Goal: Information Seeking & Learning: Compare options

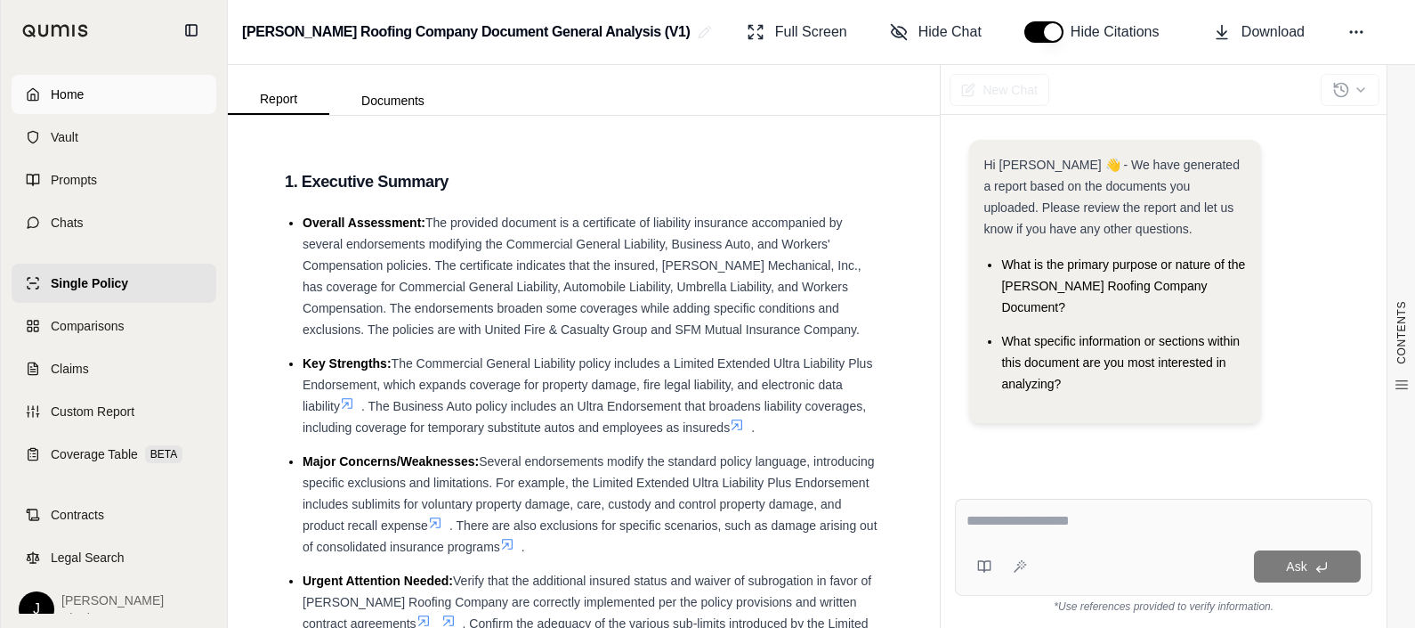
click at [85, 104] on link "Home" at bounding box center [114, 94] width 205 height 39
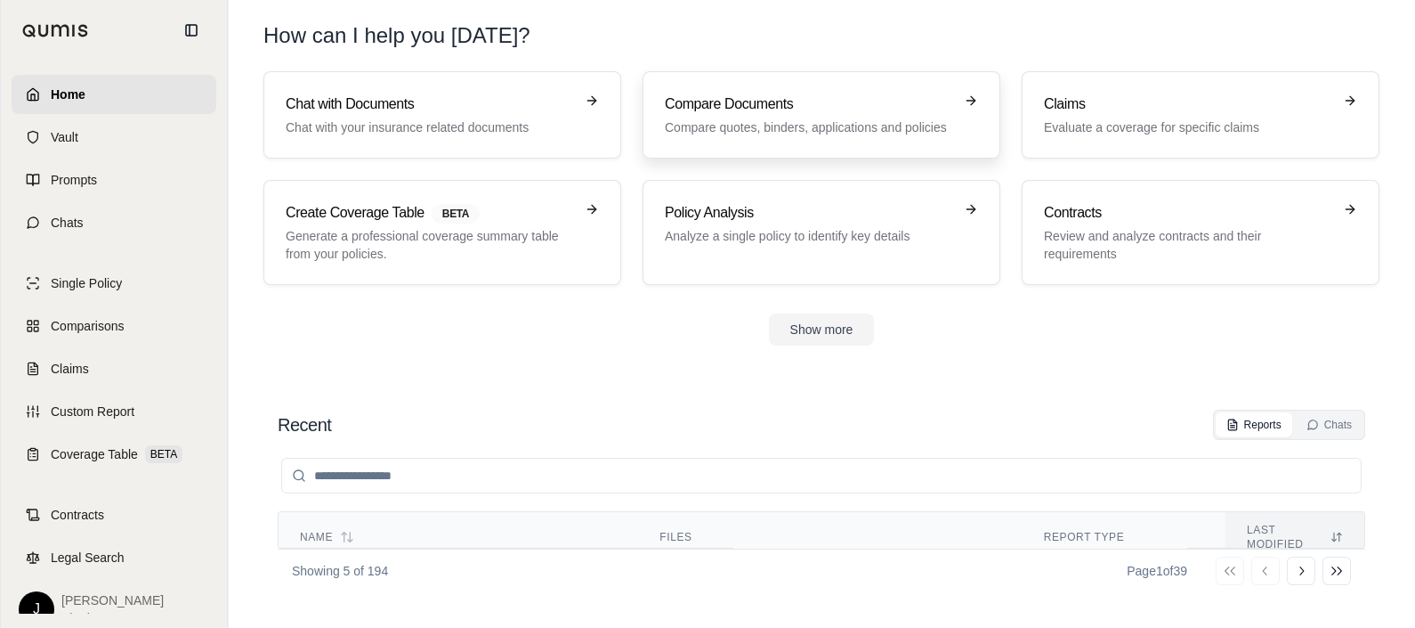
click at [791, 113] on h3 "Compare Documents" at bounding box center [809, 103] width 288 height 21
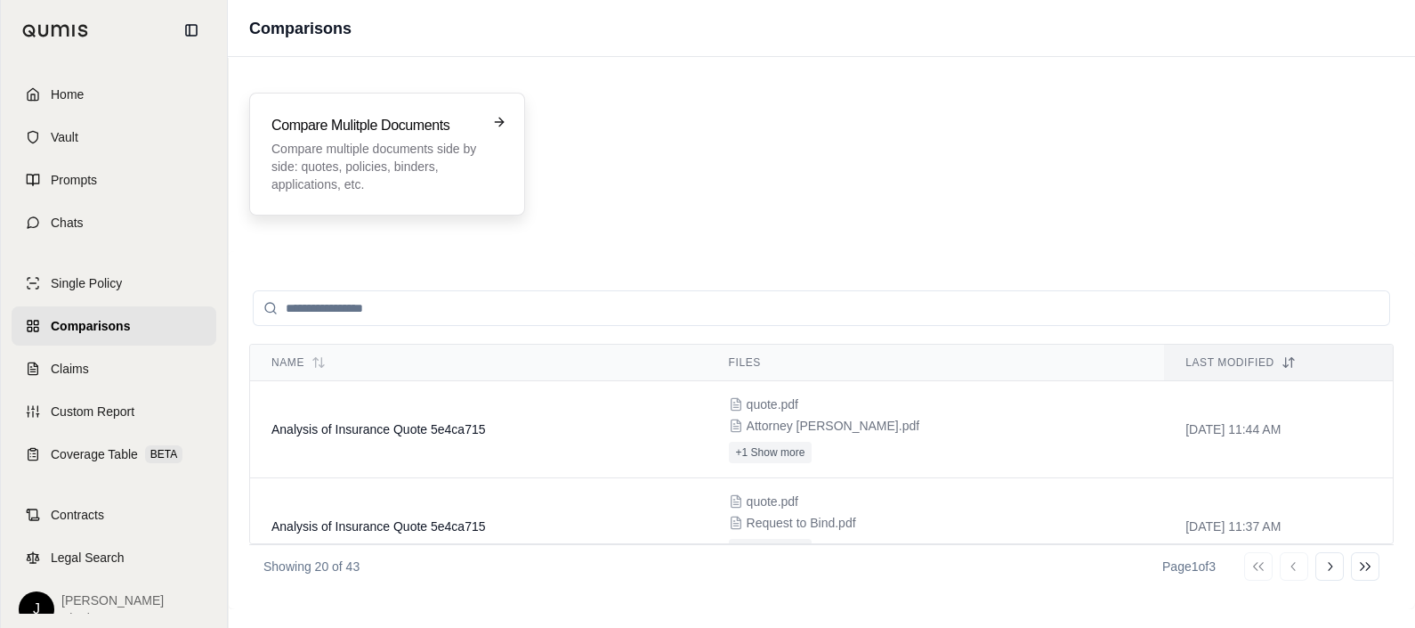
click at [363, 174] on p "Compare multiple documents side by side: quotes, policies, binders, application…" at bounding box center [374, 166] width 207 height 53
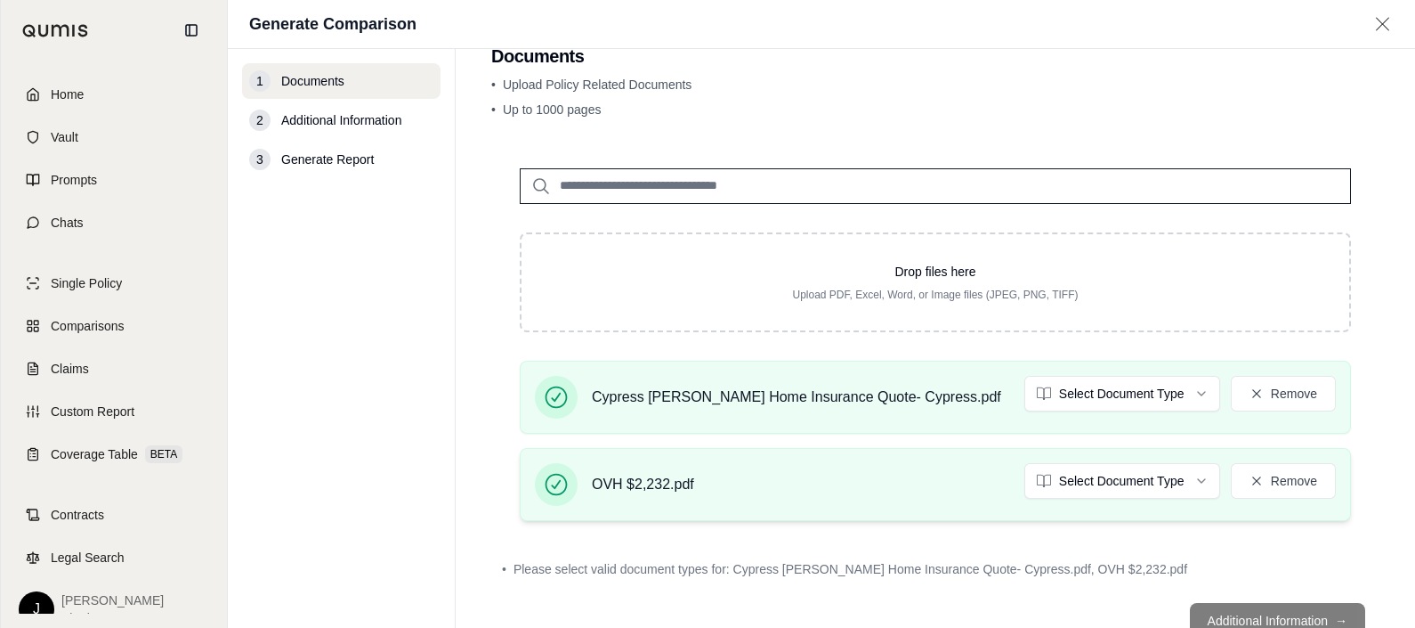
scroll to position [100, 0]
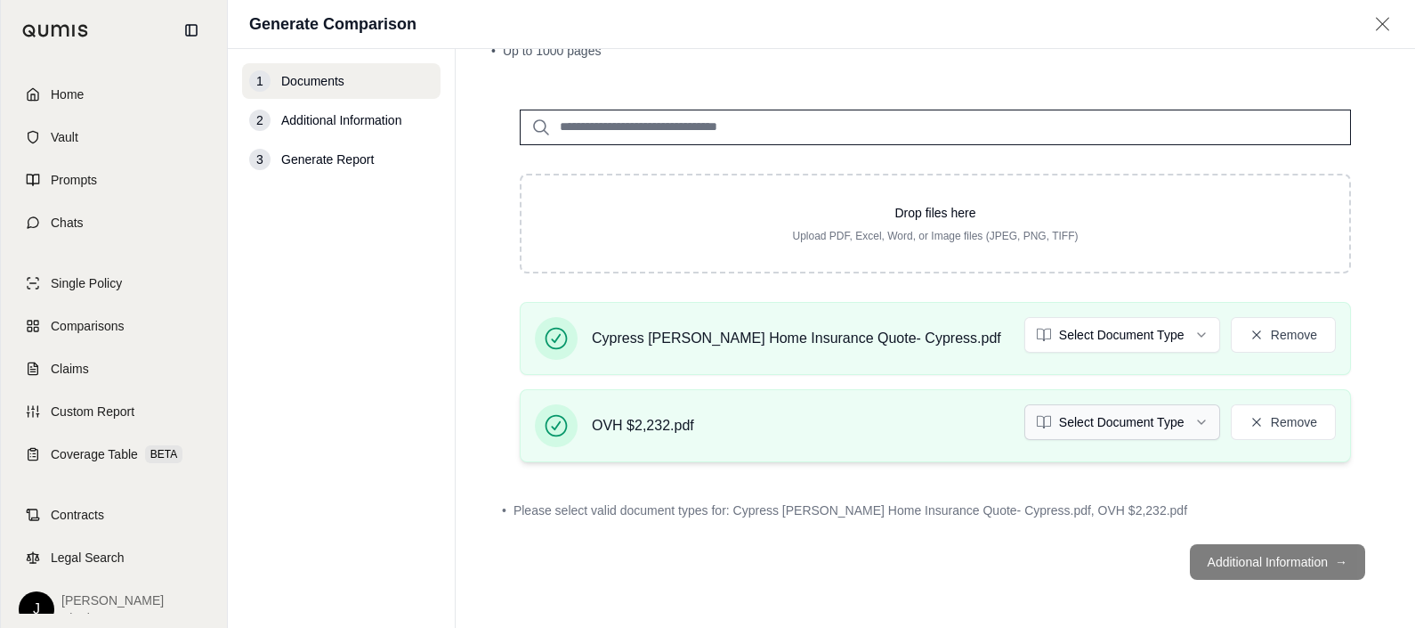
click at [1188, 423] on html "Home Vault Prompts Chats Single Policy Comparisons Claims Custom Report Coverag…" at bounding box center [707, 380] width 1415 height 761
click at [1110, 338] on html "Home Vault Prompts Chats Single Policy Comparisons Claims Custom Report Coverag…" at bounding box center [707, 380] width 1415 height 761
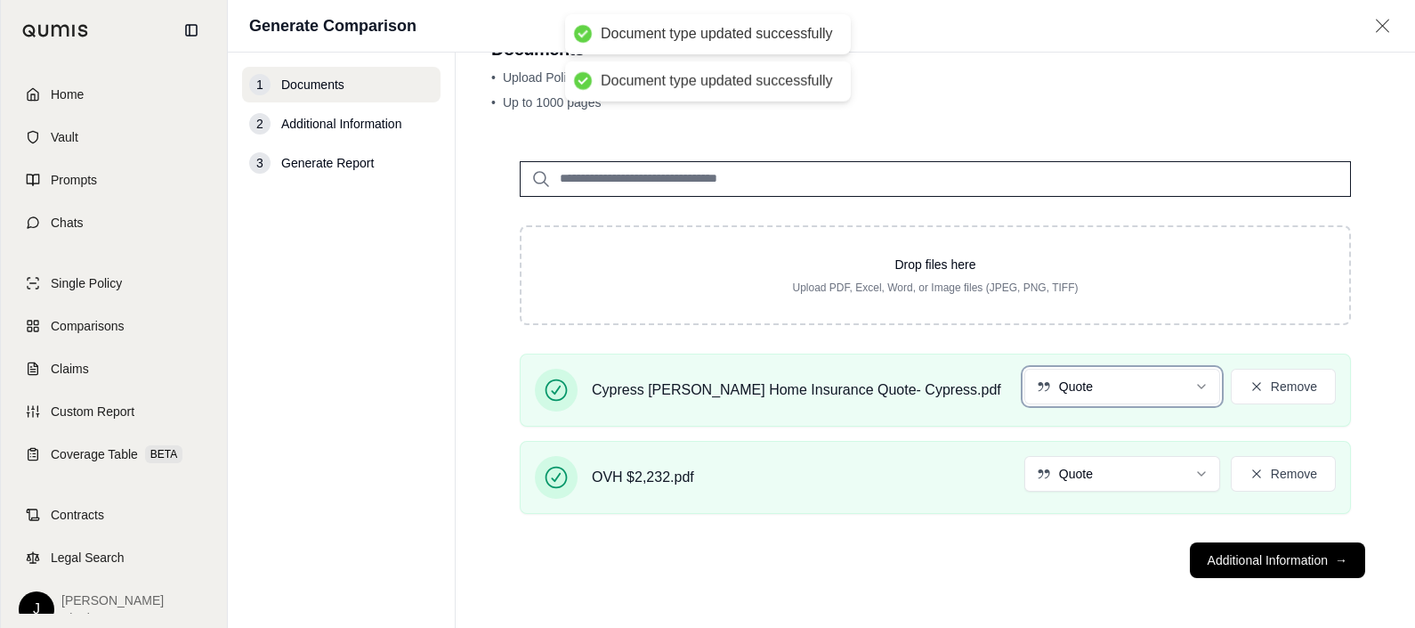
scroll to position [50, 0]
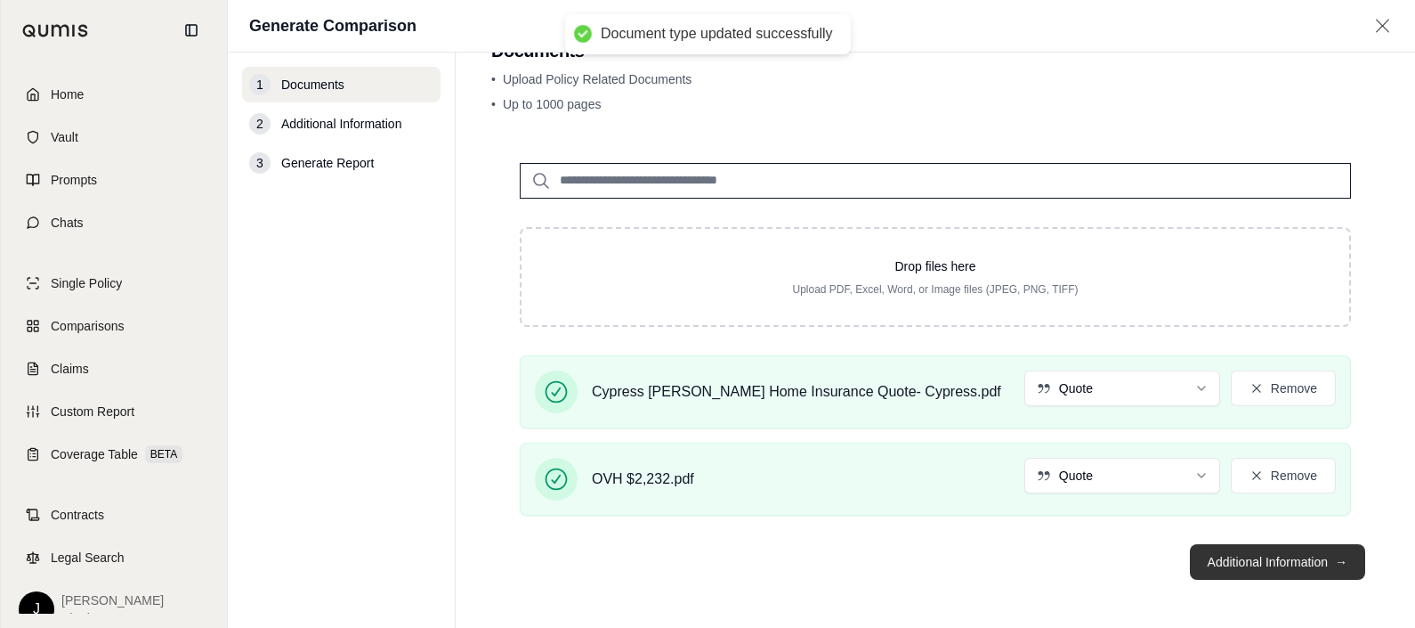
click at [1237, 560] on button "Additional Information →" at bounding box center [1277, 562] width 175 height 36
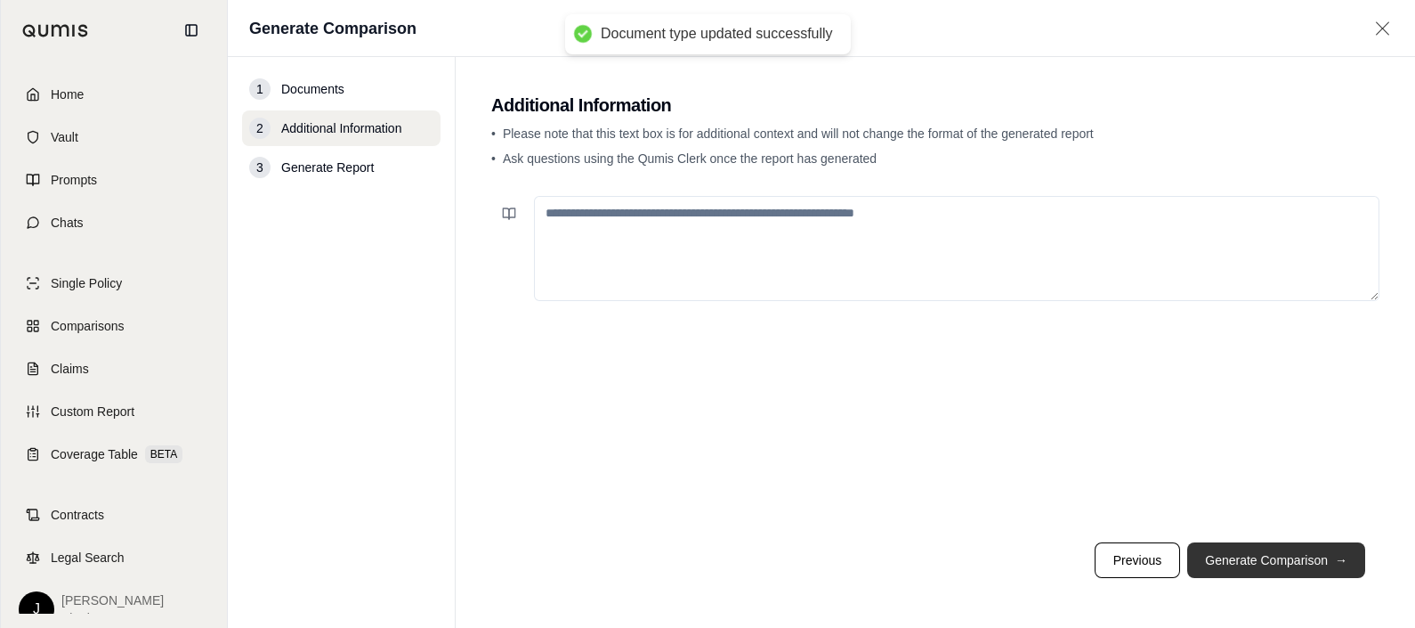
click at [1211, 557] on button "Generate Comparison →" at bounding box center [1276, 560] width 178 height 36
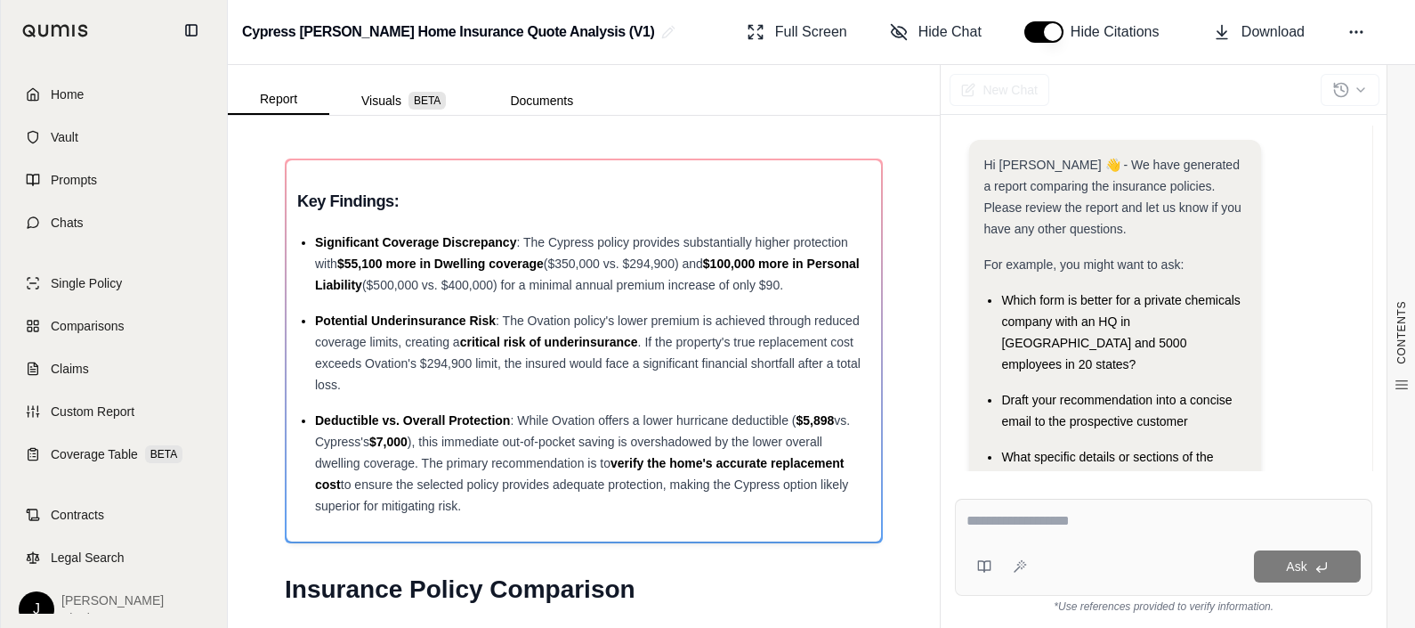
scroll to position [153, 0]
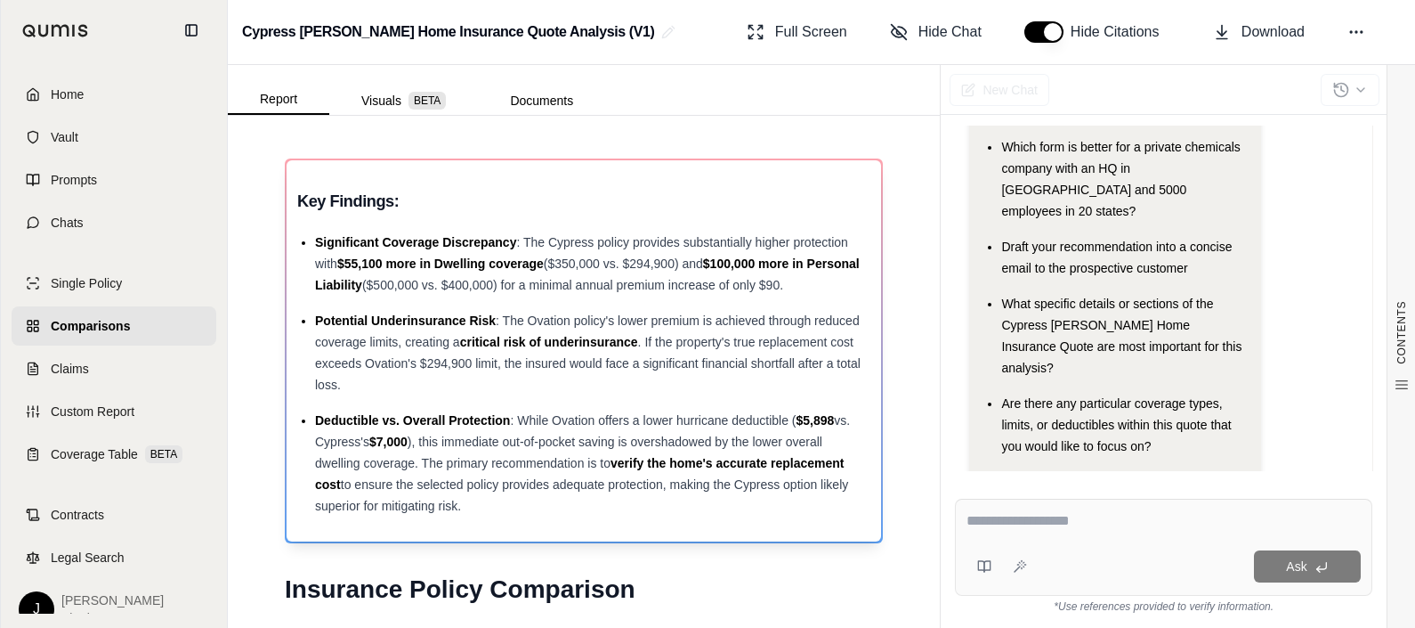
drag, startPoint x: 316, startPoint y: 240, endPoint x: 481, endPoint y: 496, distance: 303.9
click at [481, 496] on ul "Significant Coverage Discrepancy : The Cypress policy provides substantially hi…" at bounding box center [583, 373] width 573 height 285
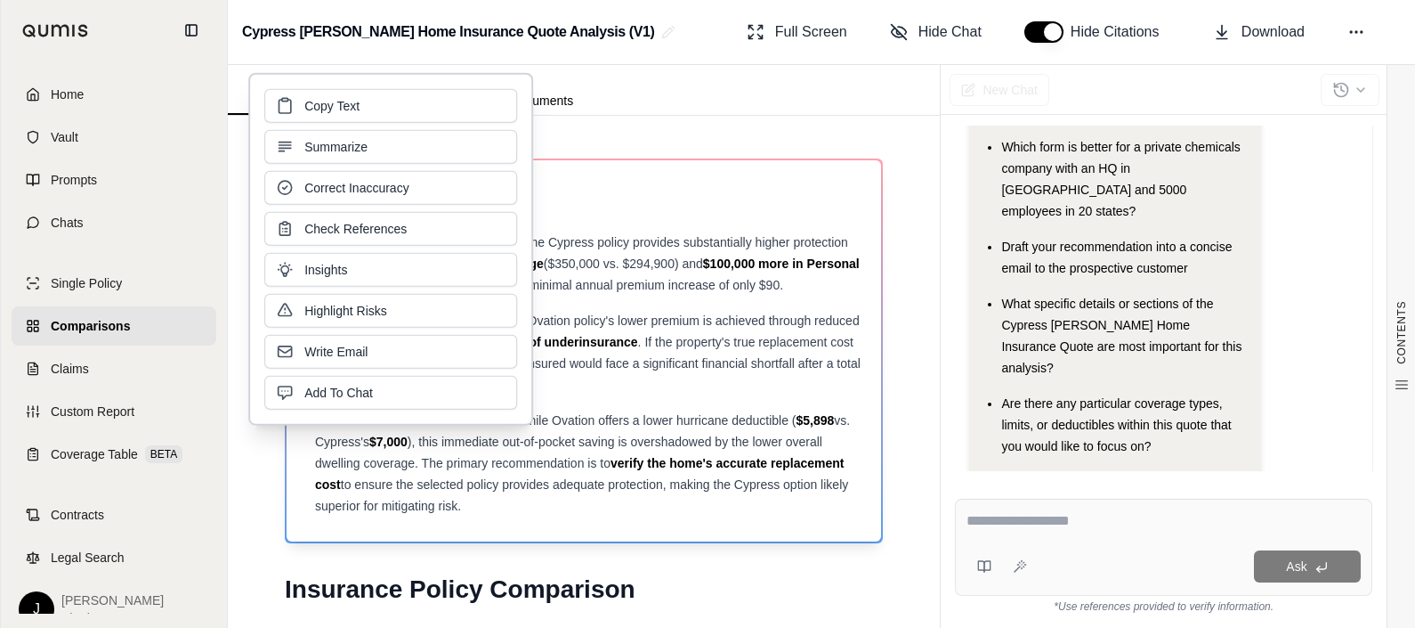
drag, startPoint x: 481, startPoint y: 496, endPoint x: 444, endPoint y: 481, distance: 39.5
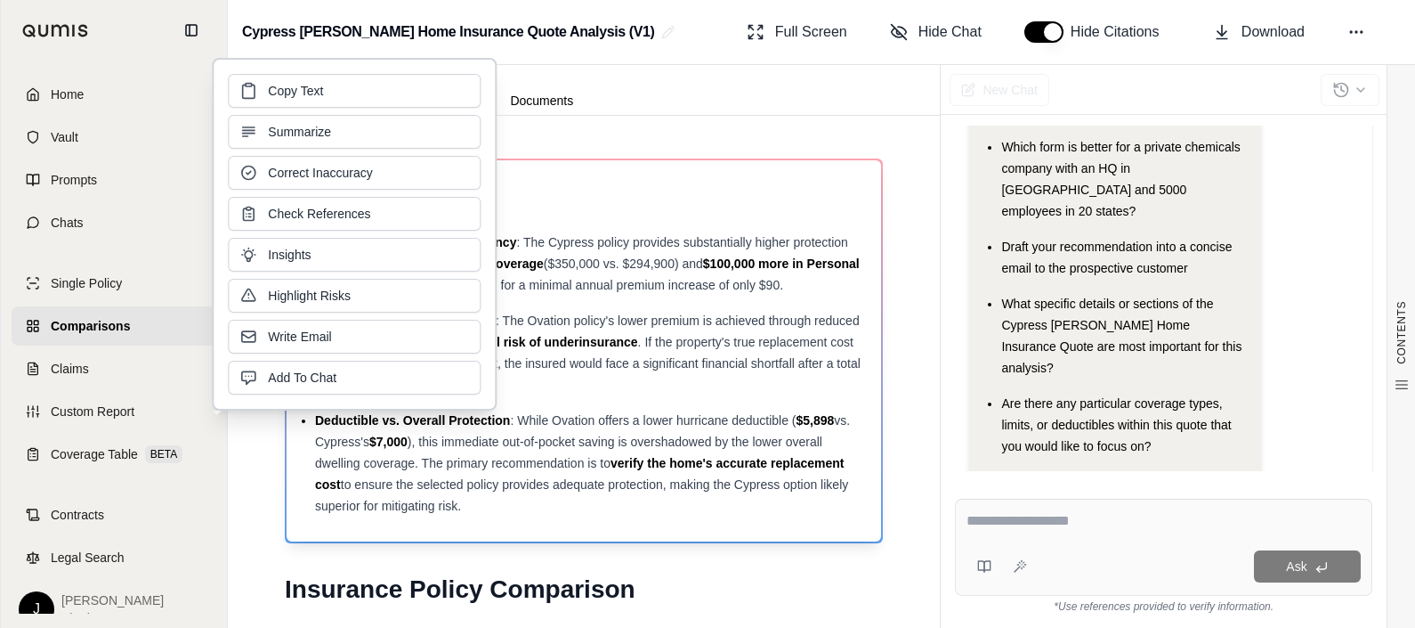
copy ul "Significant Coverage Discrepancy : The Cypress policy provides substantially hi…"
click at [891, 370] on div "CONTENTS Table of Contents Key Findings: INSURANCE POLICY COMPARISON Introducti…" at bounding box center [584, 372] width 712 height 512
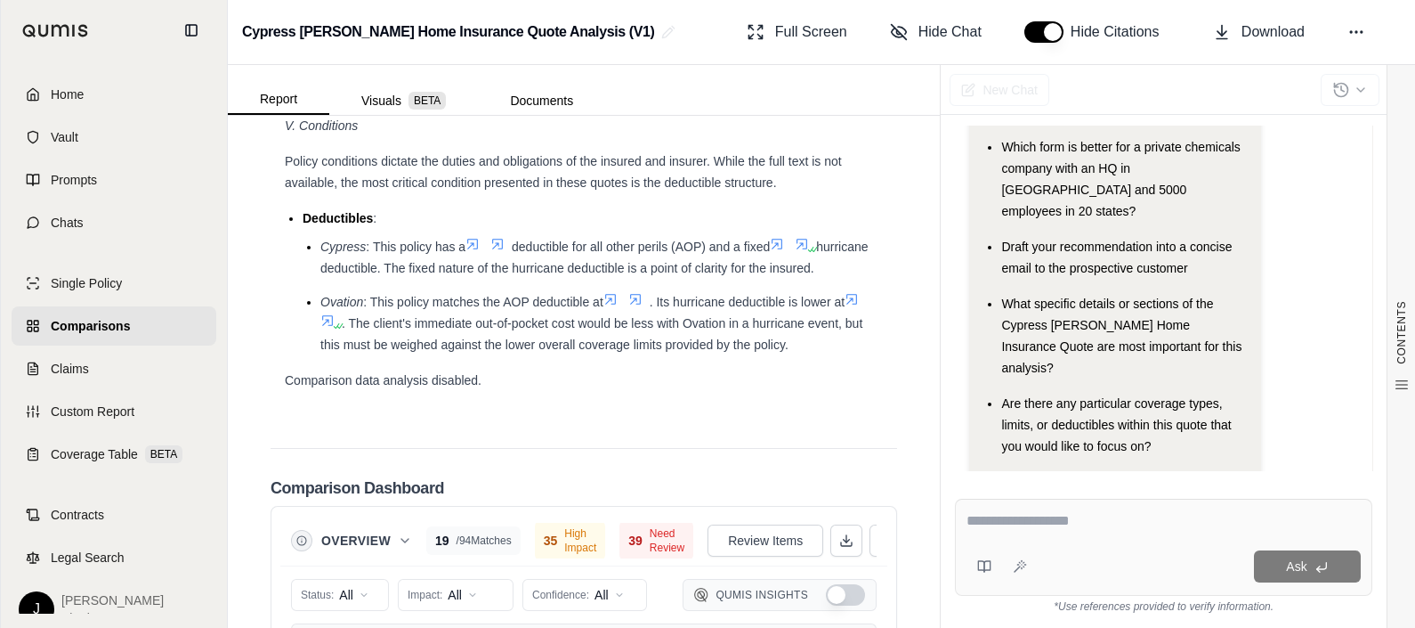
scroll to position [3218, 0]
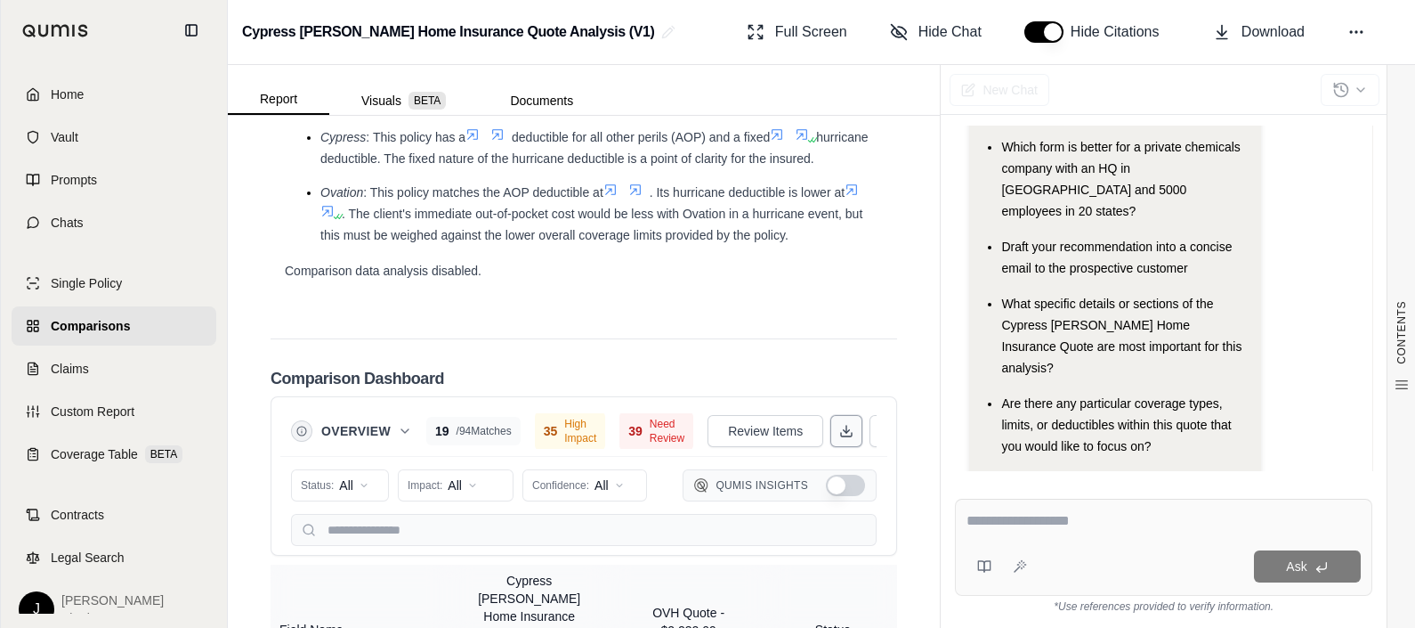
click at [830, 435] on button at bounding box center [846, 431] width 32 height 32
click at [1018, 519] on textarea at bounding box center [1164, 520] width 394 height 21
click at [1017, 521] on textarea at bounding box center [1164, 520] width 394 height 21
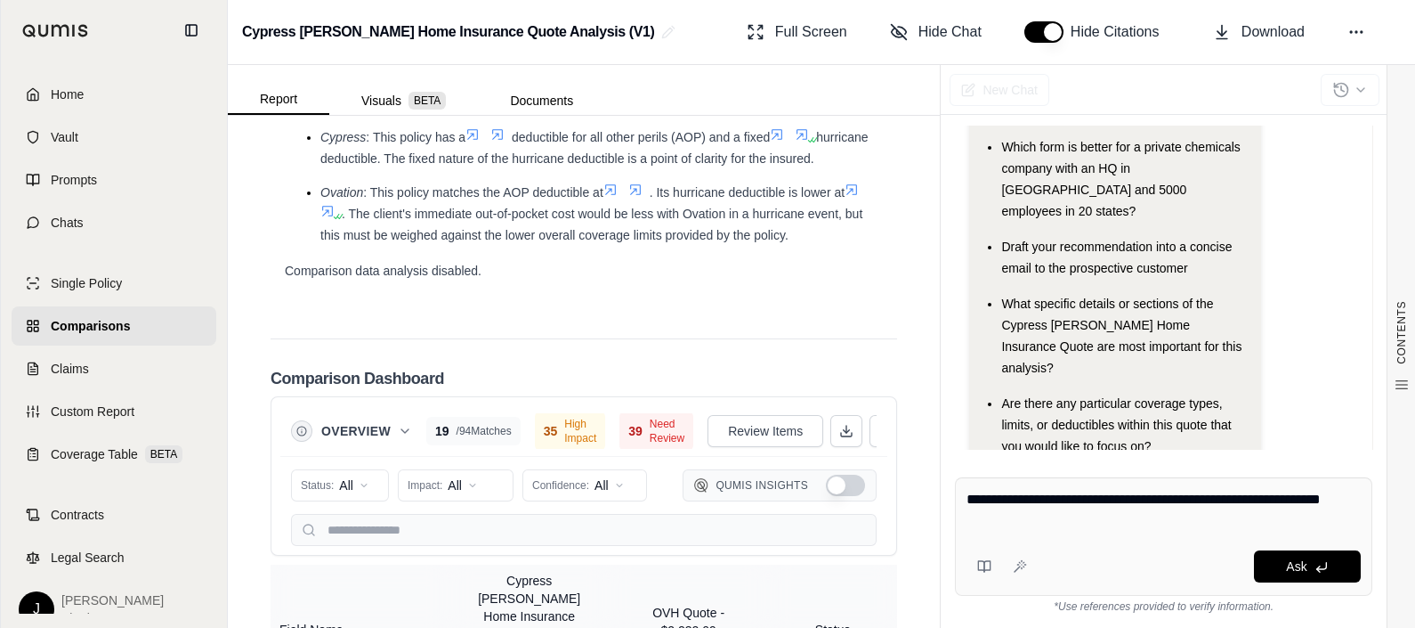
type textarea "**********"
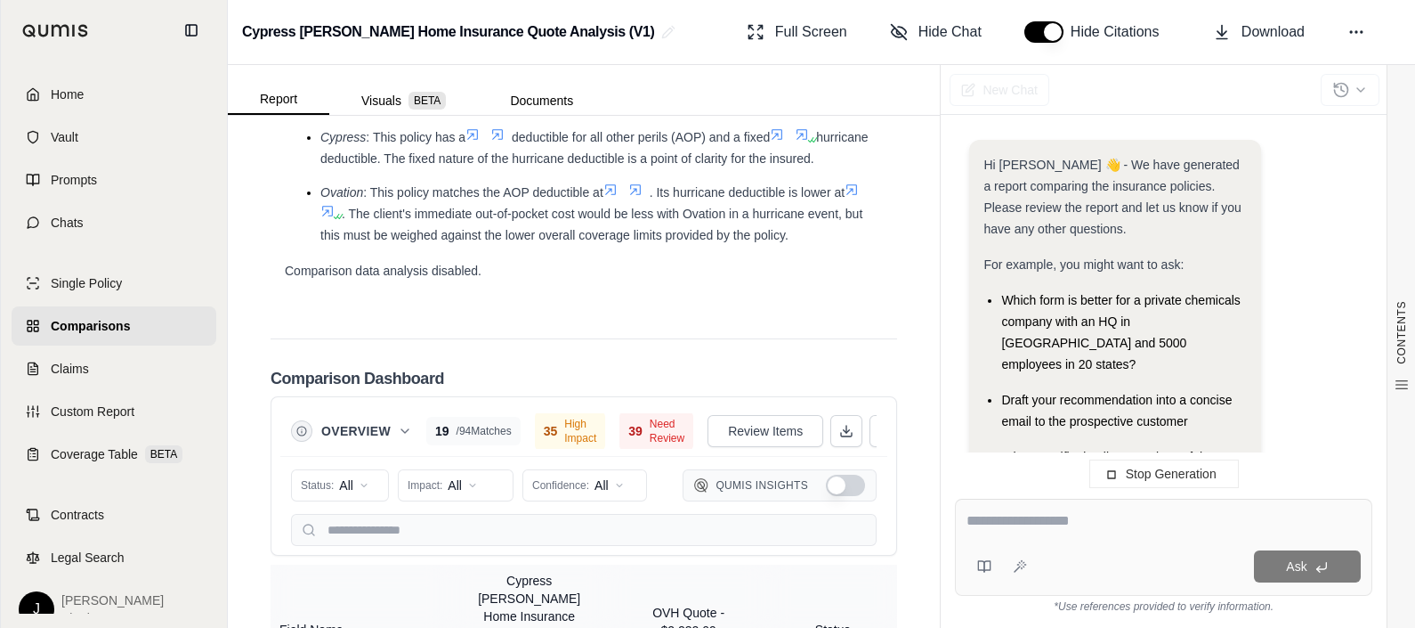
scroll to position [0, 0]
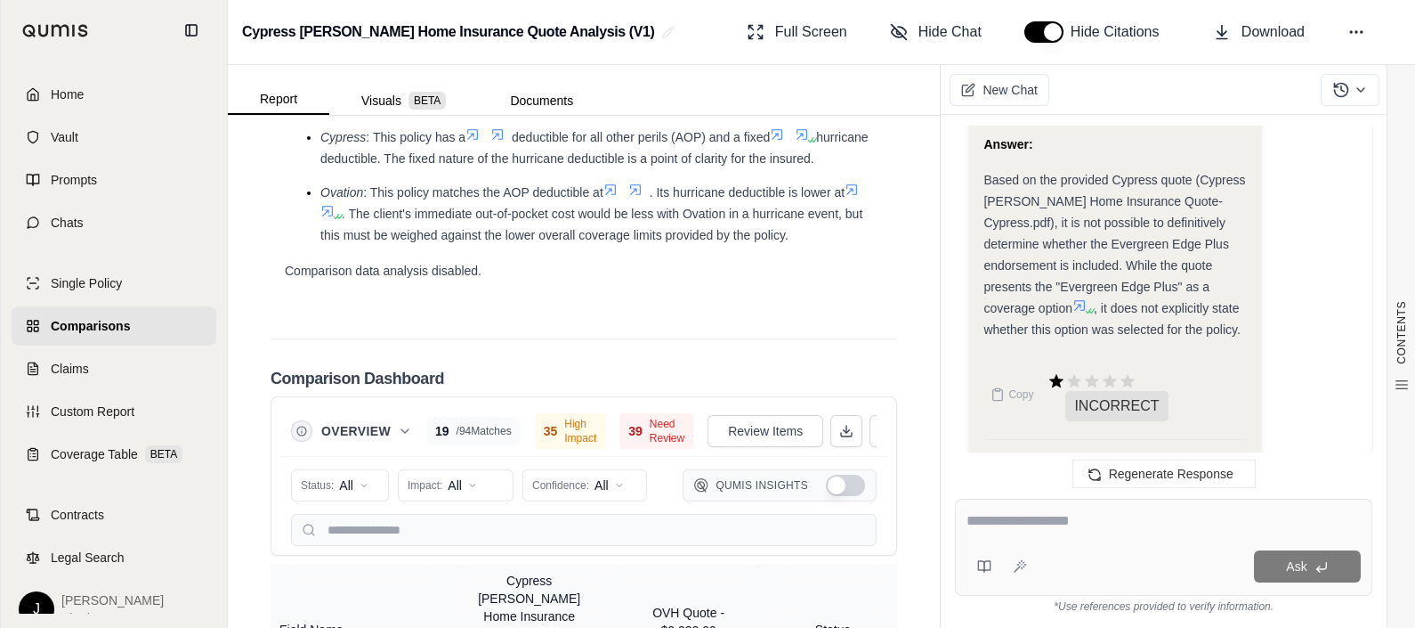
scroll to position [2325, 0]
